Goal: Navigation & Orientation: Find specific page/section

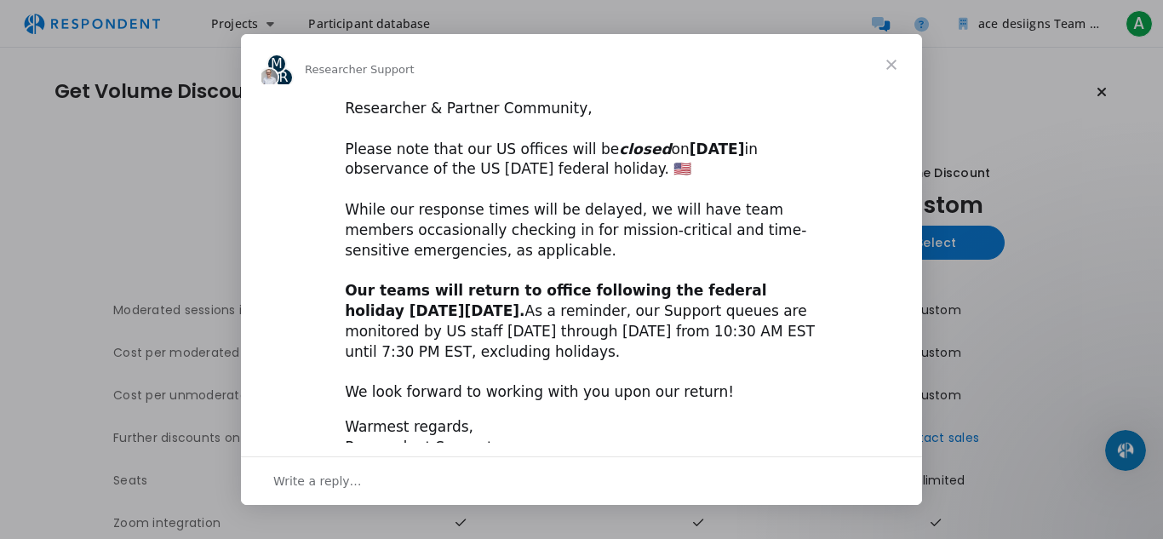
click at [544, 344] on div "Researcher & Partner Community, ​ Please note that our US offices will be close…" at bounding box center [581, 251] width 473 height 304
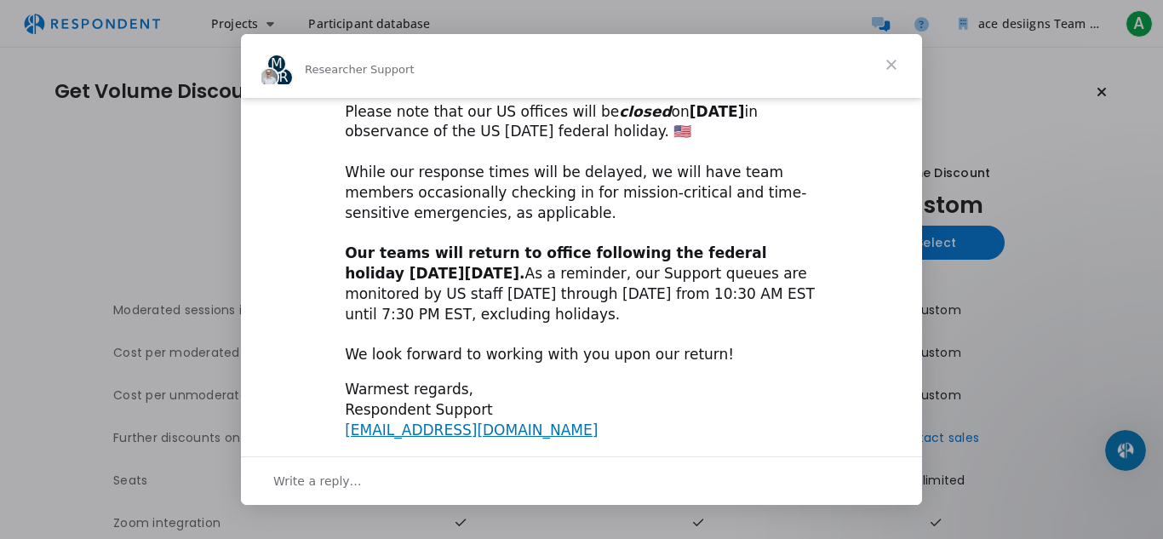
scroll to position [49, 0]
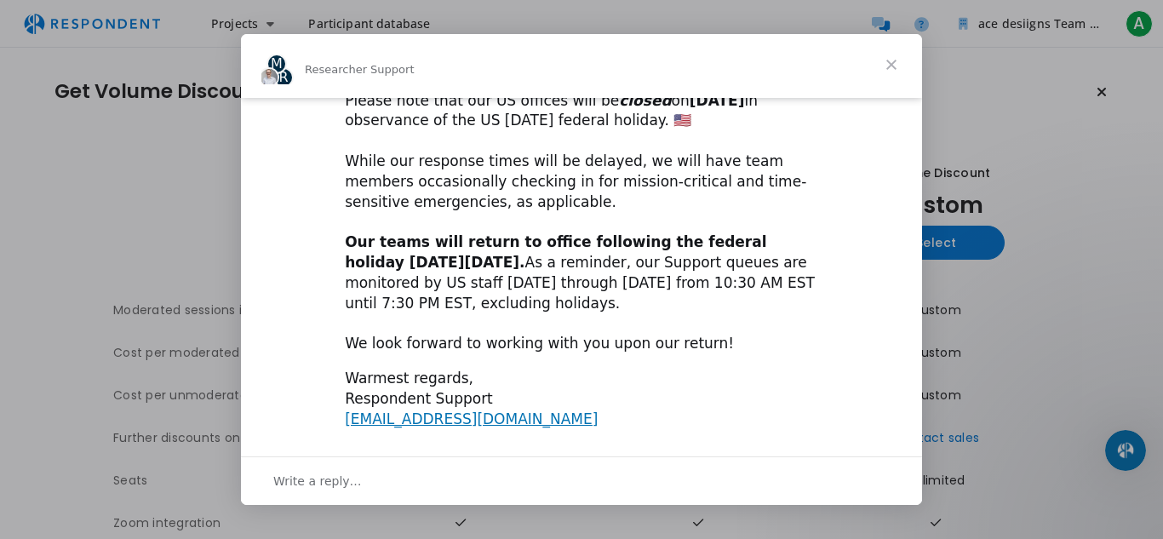
click at [891, 63] on span "Close" at bounding box center [891, 64] width 61 height 61
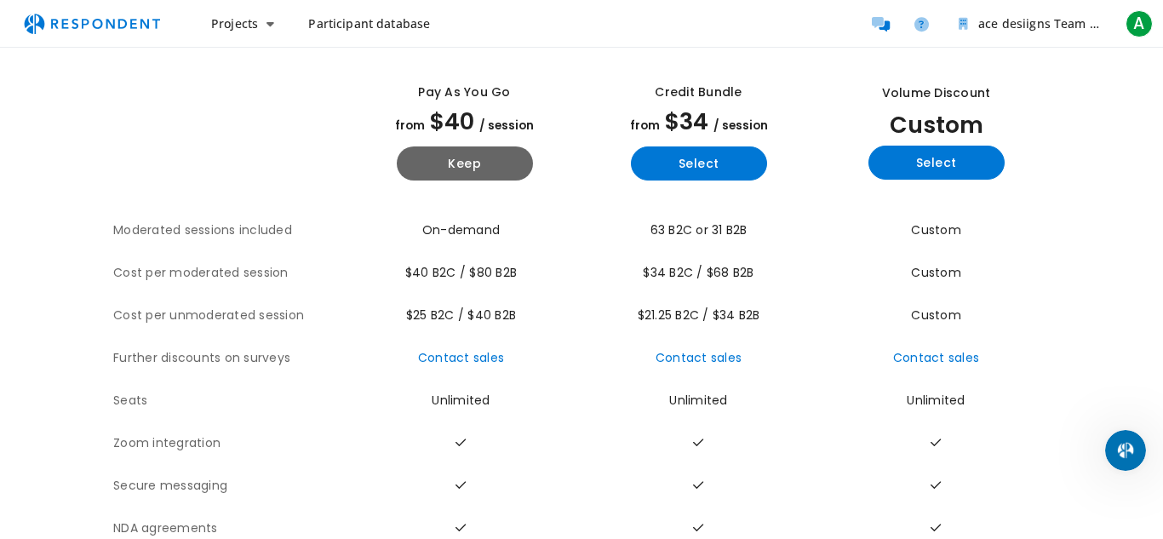
scroll to position [0, 0]
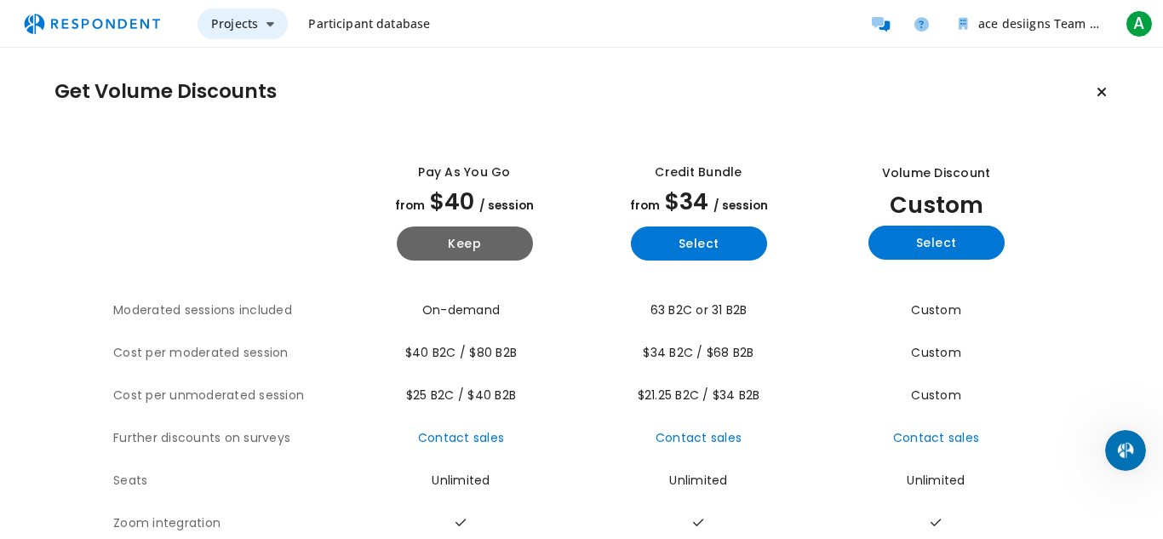
click at [268, 26] on icon "Main navigation" at bounding box center [271, 24] width 8 height 12
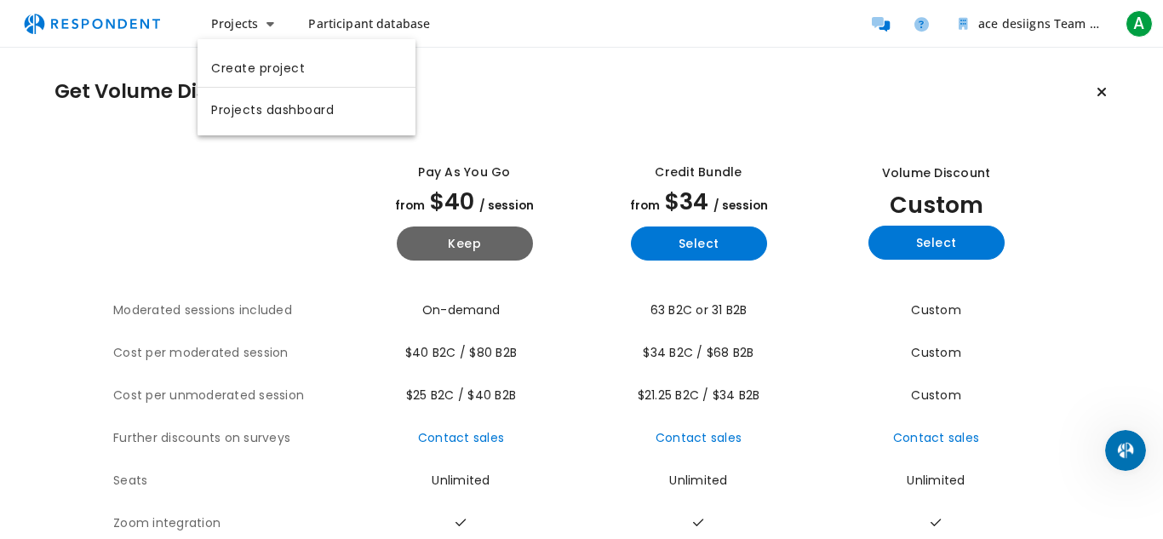
click at [364, 24] on md-backdrop at bounding box center [581, 269] width 1163 height 539
click at [362, 26] on span "Participant database" at bounding box center [369, 23] width 122 height 16
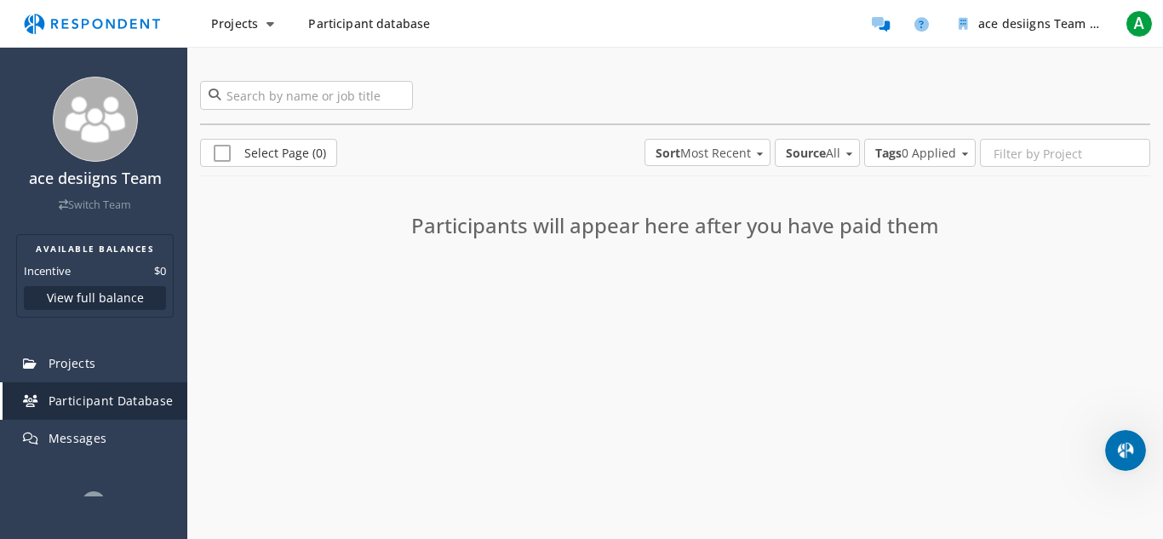
click at [697, 152] on span "Sort Most Recent" at bounding box center [703, 153] width 95 height 17
click at [550, 178] on md-backdrop at bounding box center [581, 269] width 1163 height 539
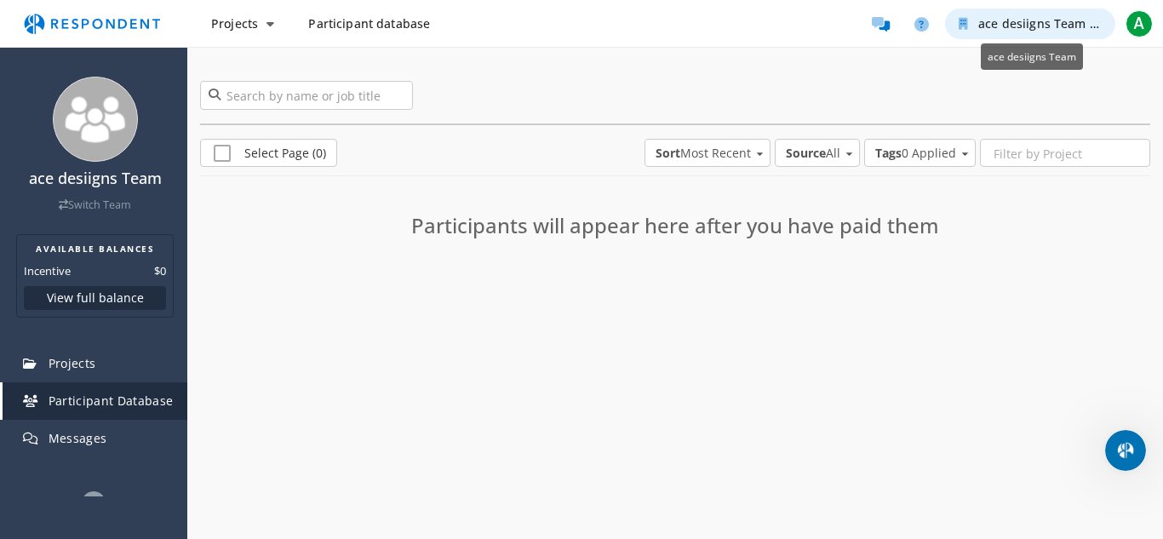
click at [1078, 25] on span "ace desiigns Team" at bounding box center [1031, 23] width 107 height 16
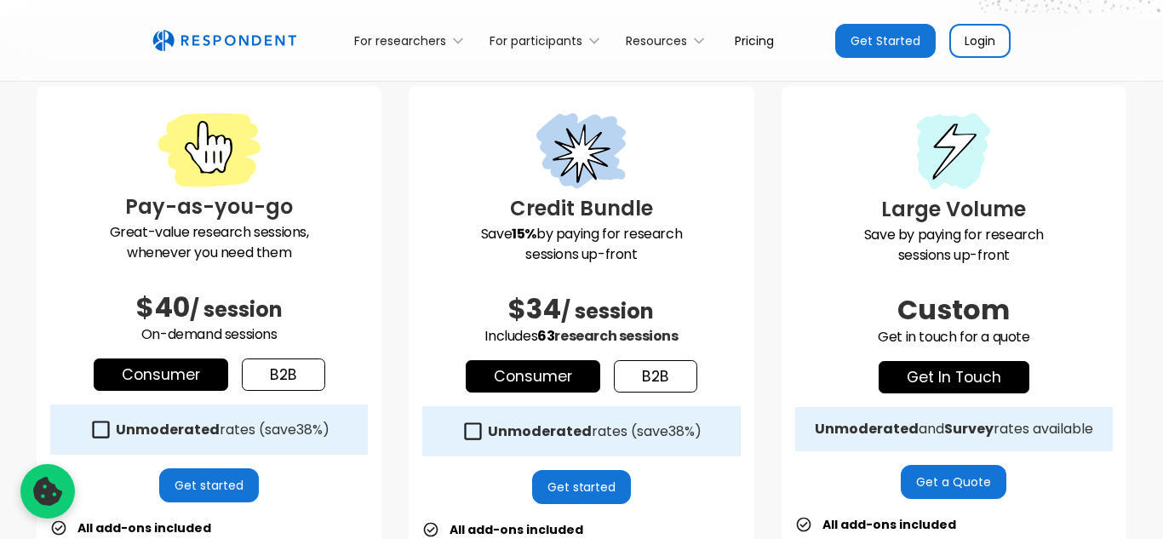
scroll to position [455, 0]
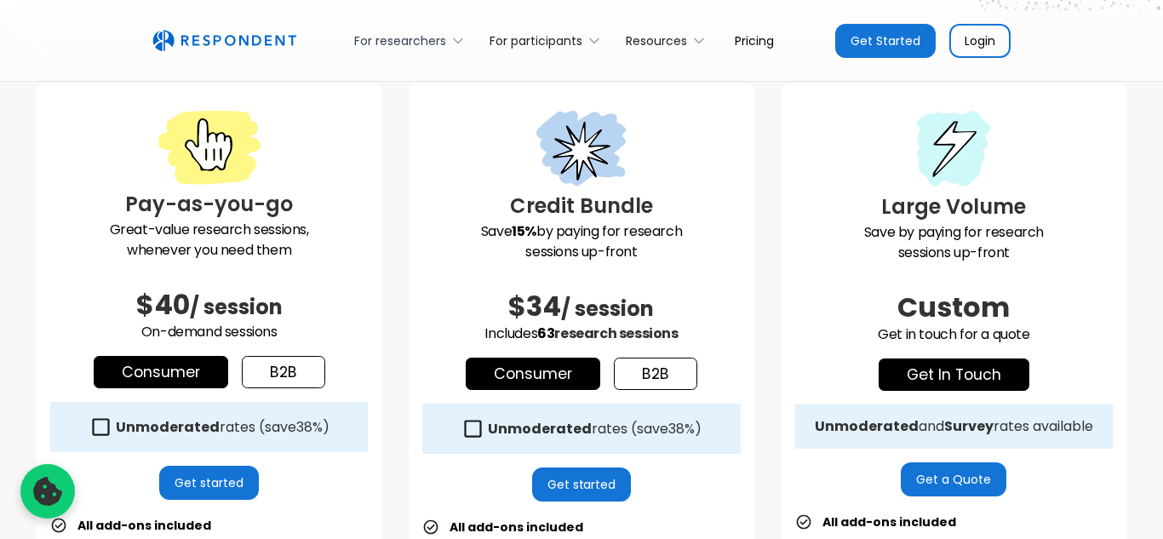
click at [403, 43] on div "For researchers" at bounding box center [400, 40] width 92 height 17
